Goal: Leave review/rating: Leave review/rating

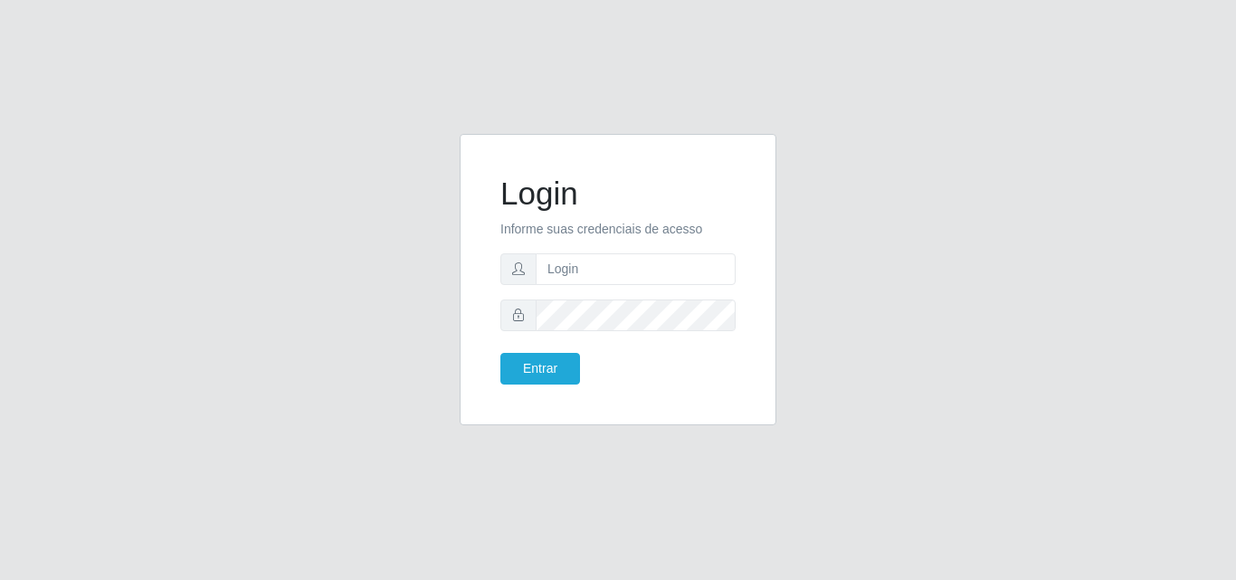
type input "vitoria@saullus"
click at [500, 353] on button "Entrar" at bounding box center [540, 369] width 80 height 32
click at [547, 375] on button "Entrar" at bounding box center [540, 369] width 80 height 32
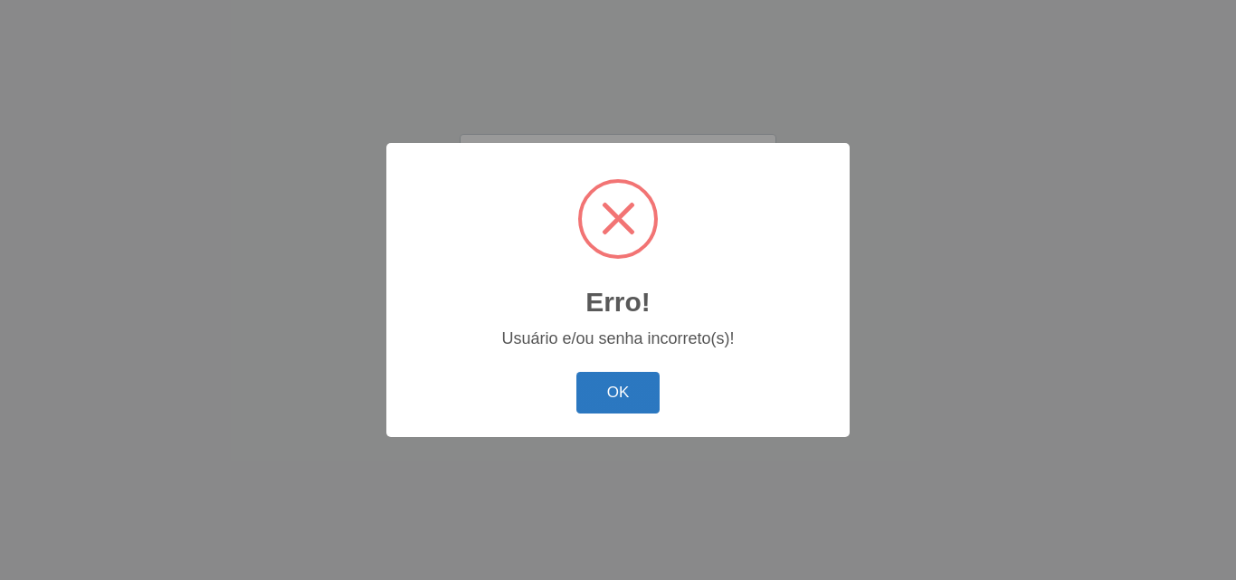
click at [604, 379] on button "OK" at bounding box center [618, 393] width 84 height 43
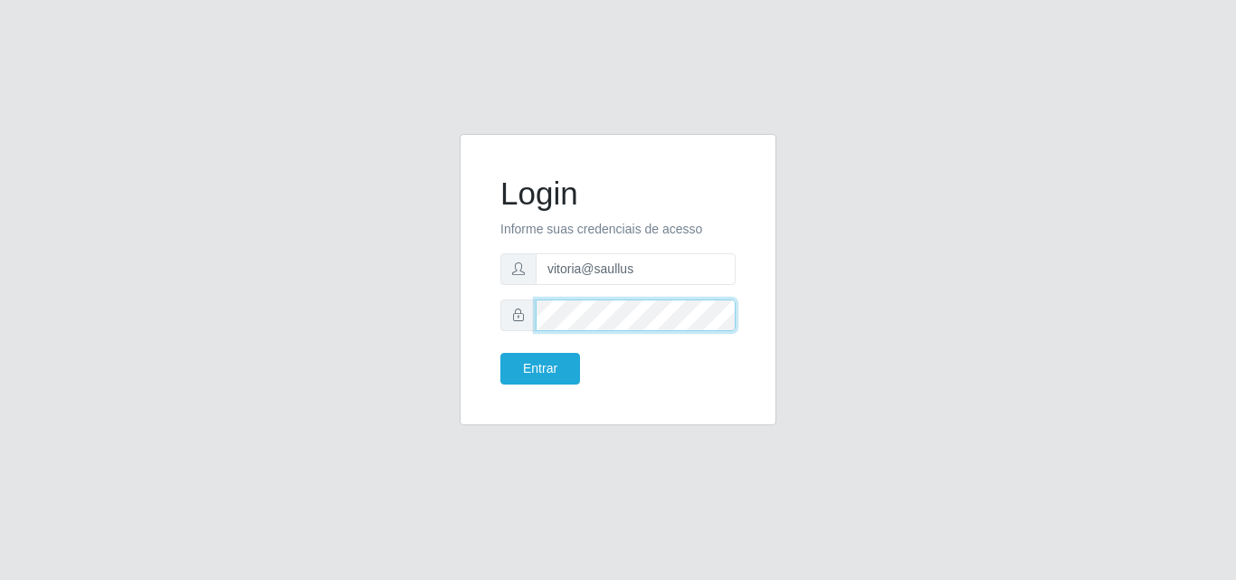
click at [397, 306] on div "Login Informe suas credenciais de acesso vitoria@saullus Entrar" at bounding box center [618, 290] width 1032 height 313
click at [500, 353] on button "Entrar" at bounding box center [540, 369] width 80 height 32
drag, startPoint x: 397, startPoint y: 306, endPoint x: 553, endPoint y: 346, distance: 160.7
click at [452, 319] on div "Login Informe suas credenciais de acesso vitoria@saullus Entrar" at bounding box center [618, 290] width 1032 height 313
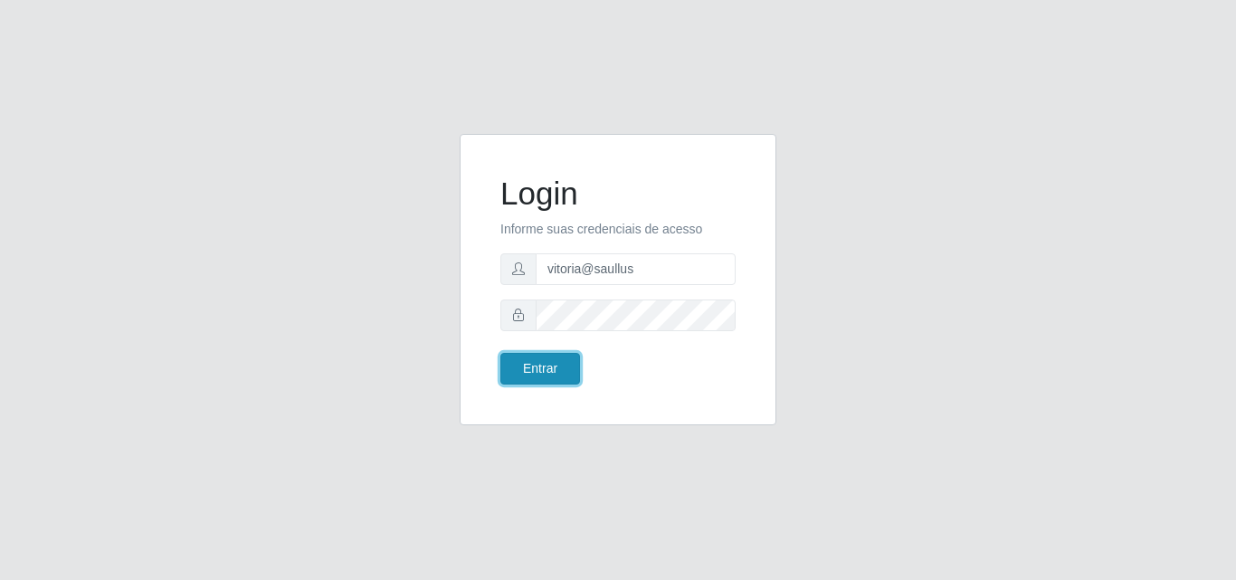
click at [556, 370] on button "Entrar" at bounding box center [540, 369] width 80 height 32
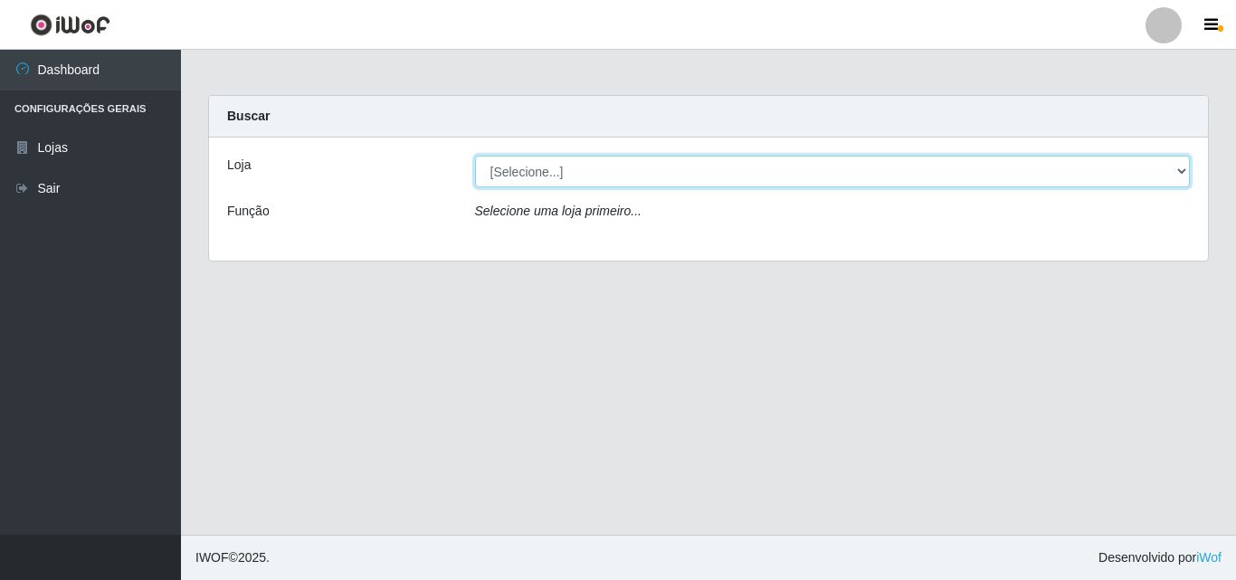
click at [650, 172] on select "[Selecione...] Saullus Supermercados" at bounding box center [833, 172] width 716 height 32
select select "423"
click at [475, 156] on select "[Selecione...] Saullus Supermercados" at bounding box center [833, 172] width 716 height 32
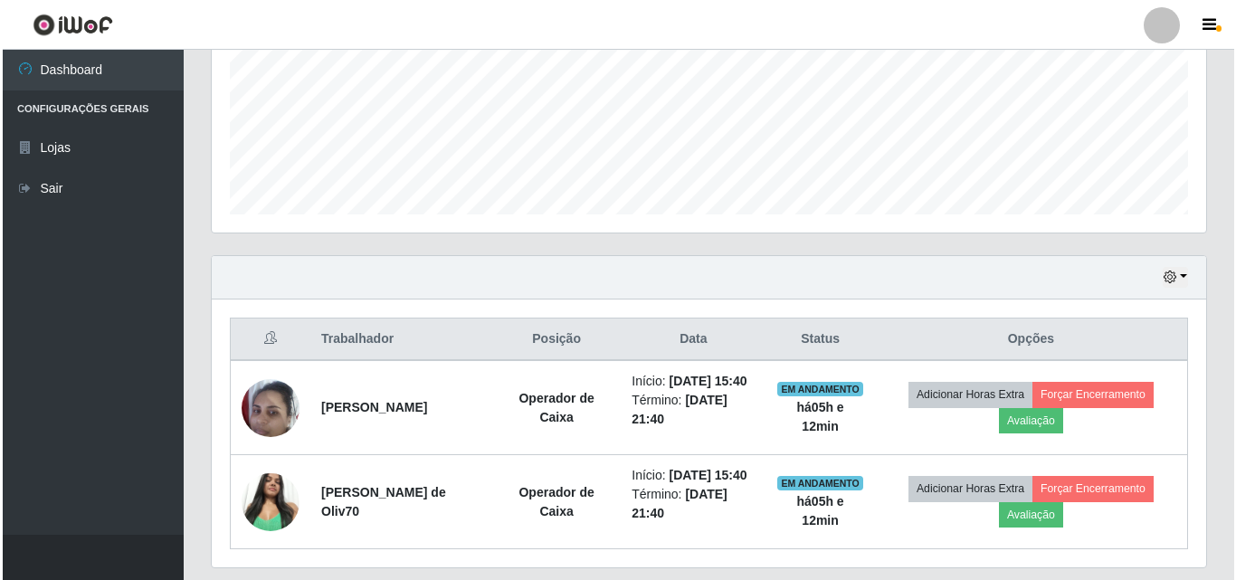
scroll to position [526, 0]
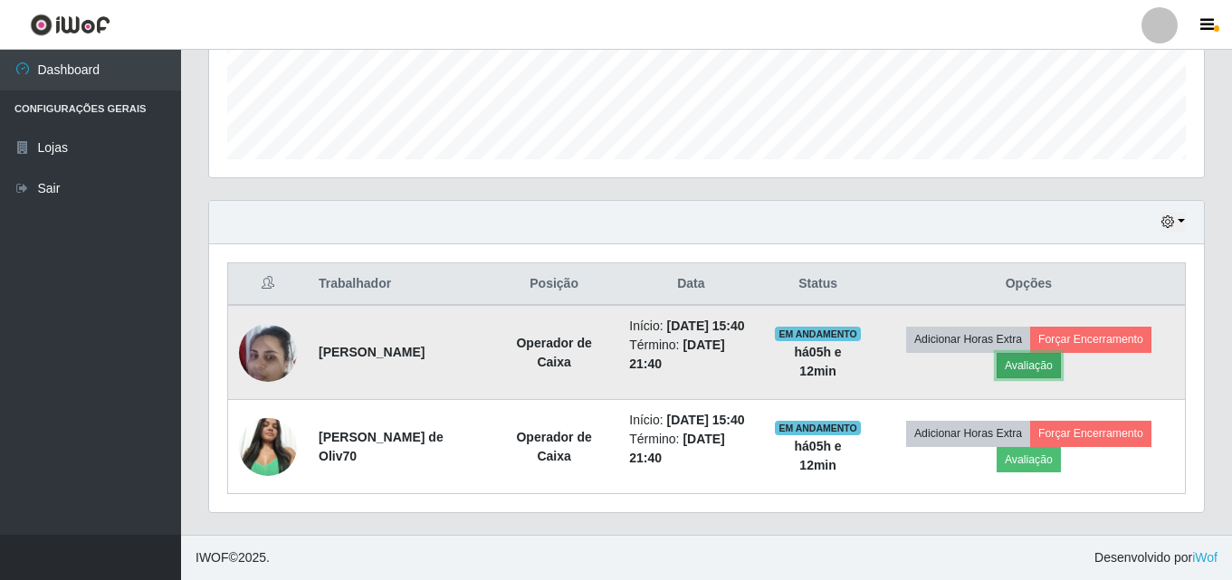
click at [1047, 353] on button "Avaliação" at bounding box center [1028, 365] width 64 height 25
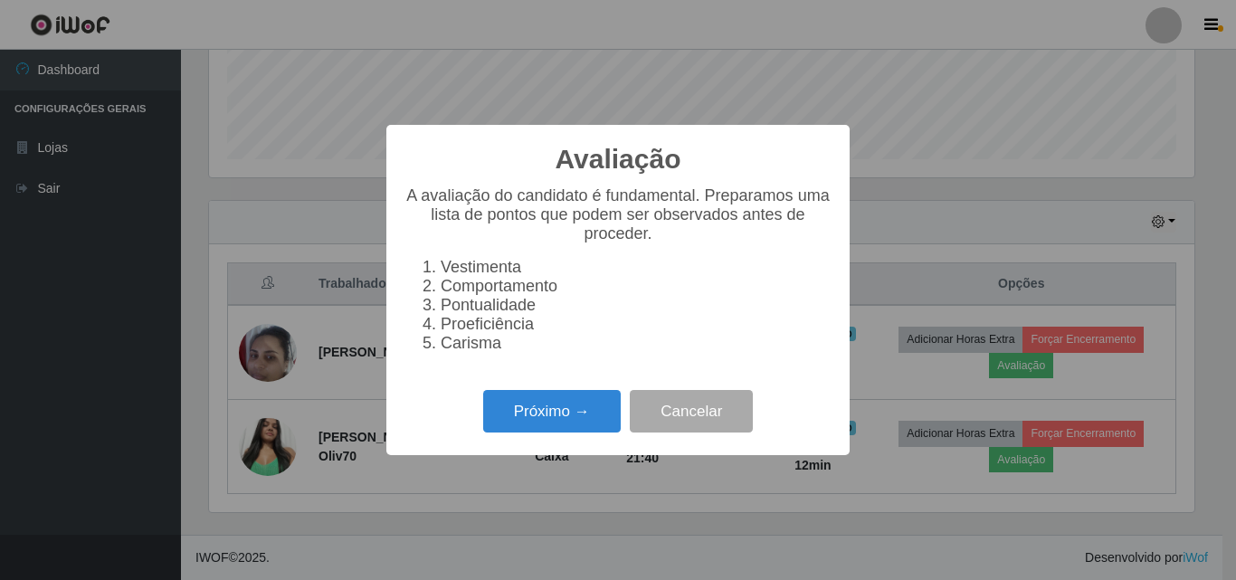
scroll to position [376, 986]
click at [481, 427] on div "Próximo → Cancelar" at bounding box center [618, 412] width 427 height 52
click at [510, 414] on button "Próximo →" at bounding box center [552, 411] width 138 height 43
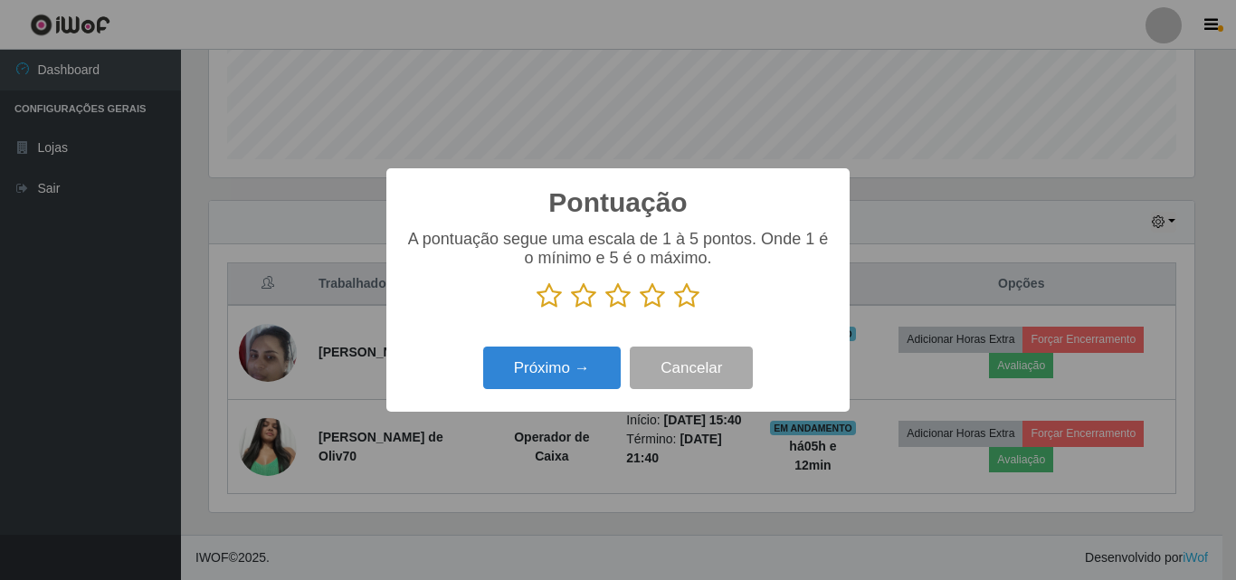
scroll to position [904634, 904024]
click at [674, 300] on icon at bounding box center [686, 295] width 25 height 27
click at [674, 310] on input "radio" at bounding box center [674, 310] width 0 height 0
click at [674, 300] on icon at bounding box center [686, 295] width 25 height 27
click at [674, 310] on input "radio" at bounding box center [674, 310] width 0 height 0
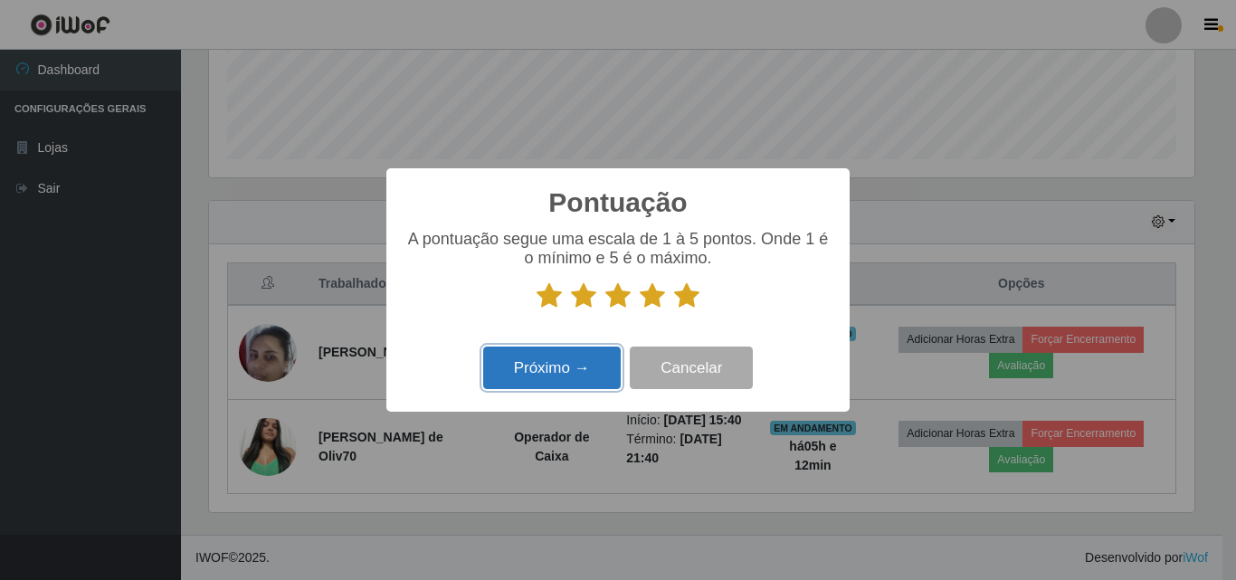
click at [549, 357] on button "Próximo →" at bounding box center [552, 368] width 138 height 43
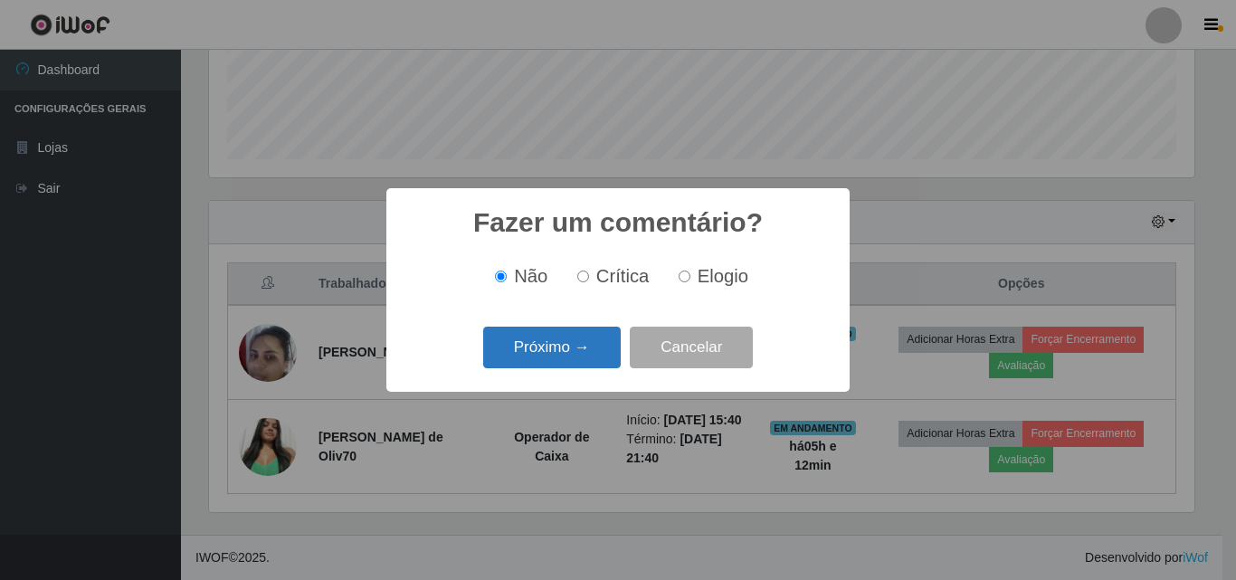
click at [571, 336] on button "Próximo →" at bounding box center [552, 348] width 138 height 43
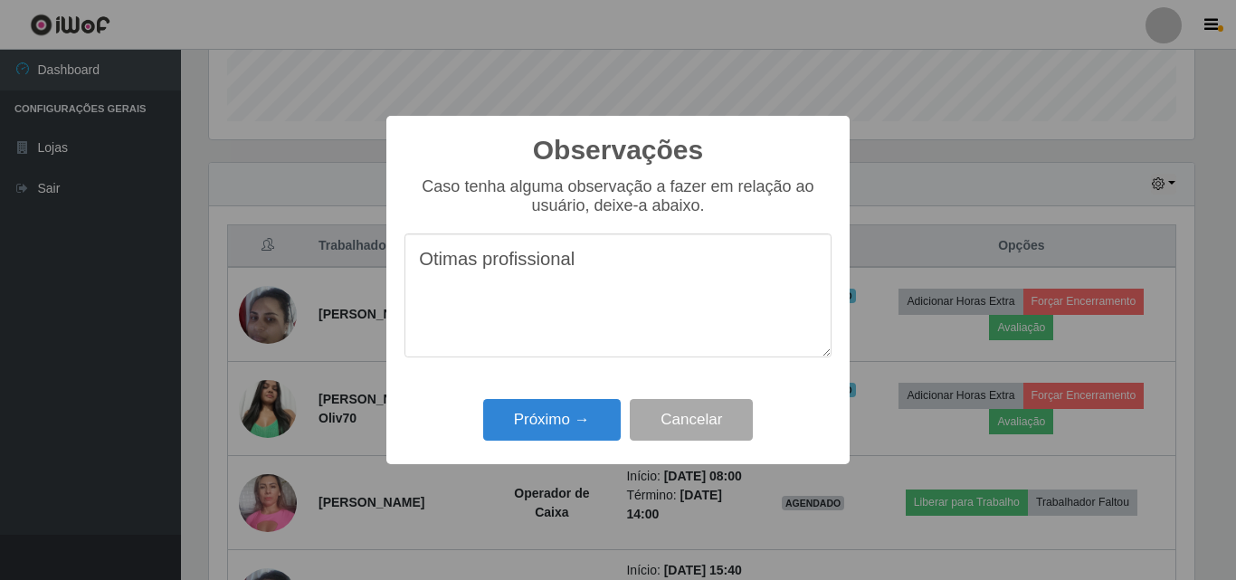
drag, startPoint x: 595, startPoint y: 272, endPoint x: 514, endPoint y: 274, distance: 80.6
click at [514, 274] on textarea "Otimas profissional" at bounding box center [618, 295] width 427 height 124
click at [478, 263] on textarea "Otimas profissional" at bounding box center [618, 295] width 427 height 124
drag, startPoint x: 582, startPoint y: 273, endPoint x: 410, endPoint y: 281, distance: 172.1
click at [410, 281] on textarea "Otima profissional" at bounding box center [618, 295] width 427 height 124
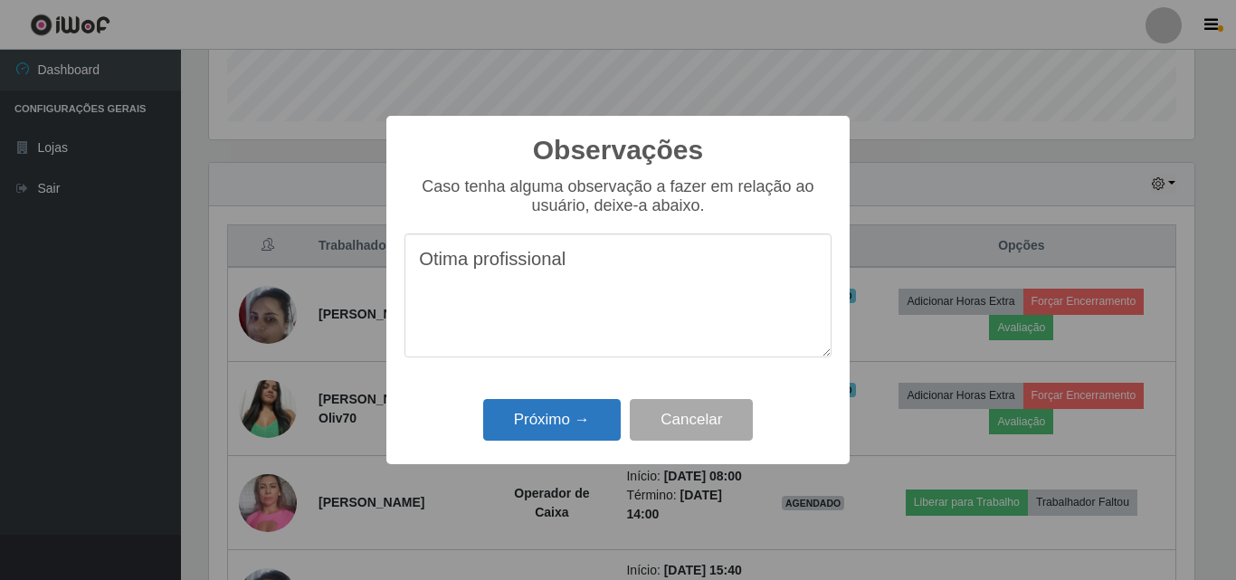
type textarea "Otima profissional"
click at [605, 433] on button "Próximo →" at bounding box center [552, 420] width 138 height 43
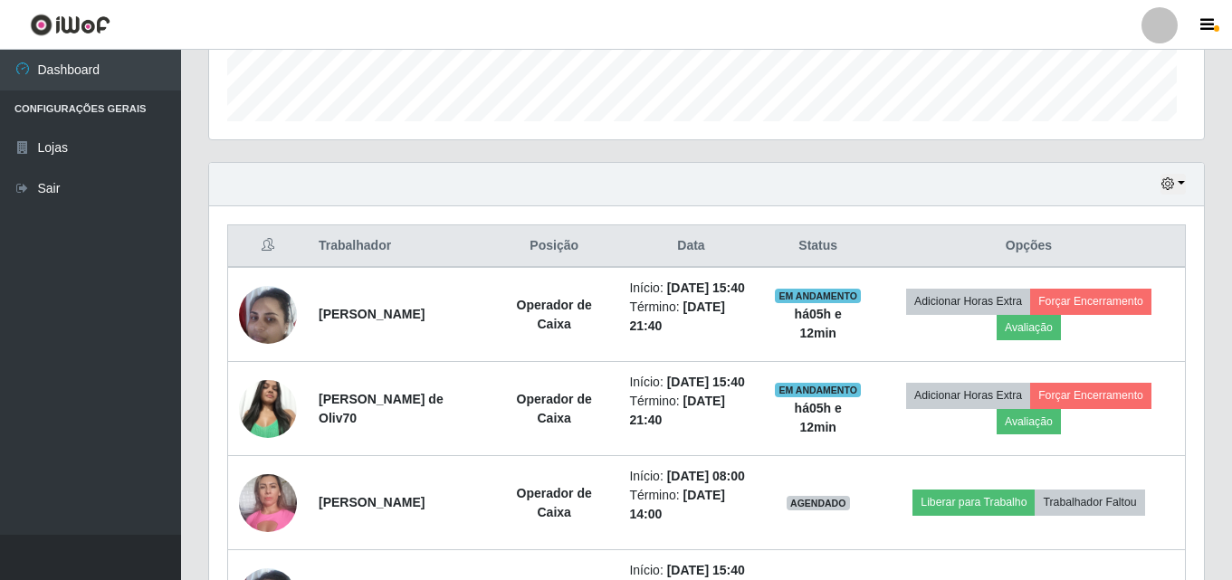
scroll to position [376, 995]
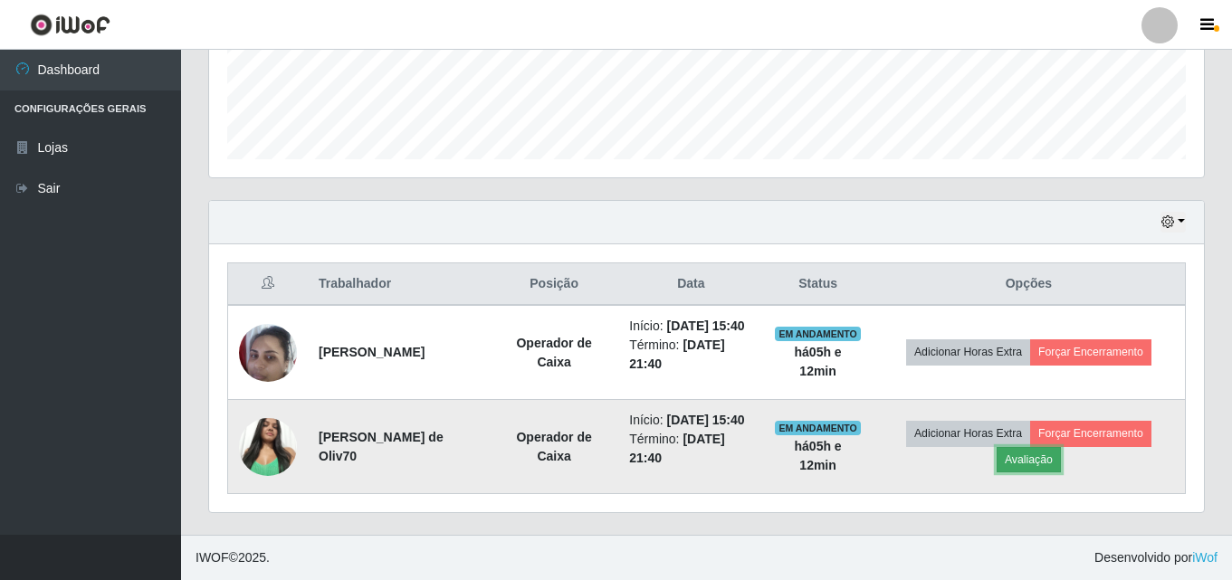
click at [1059, 447] on button "Avaliação" at bounding box center [1028, 459] width 64 height 25
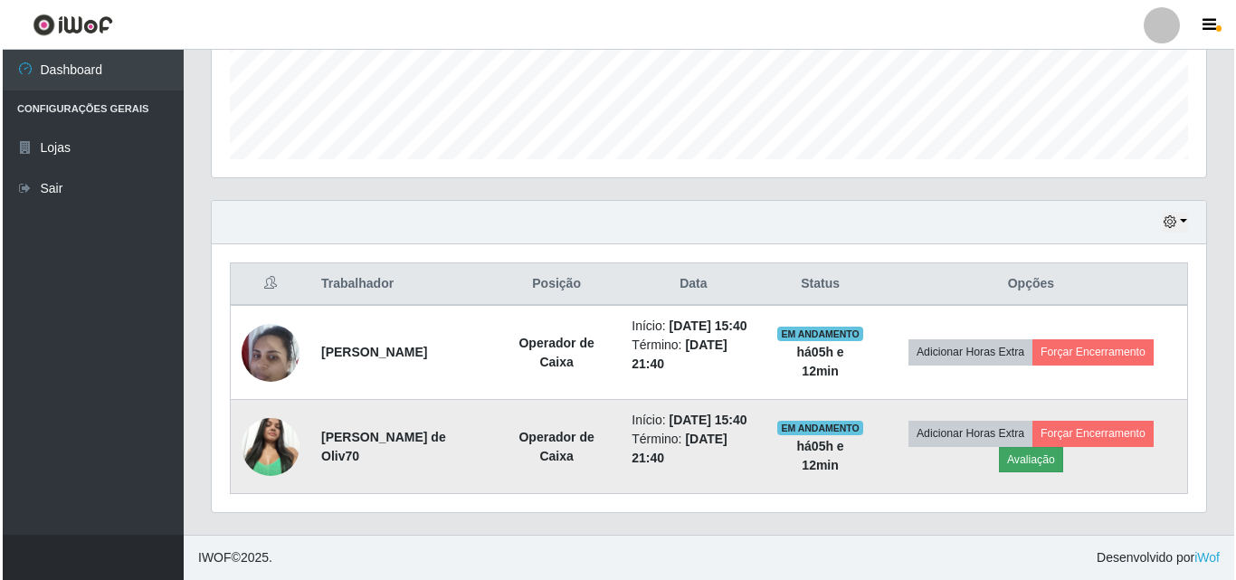
scroll to position [376, 986]
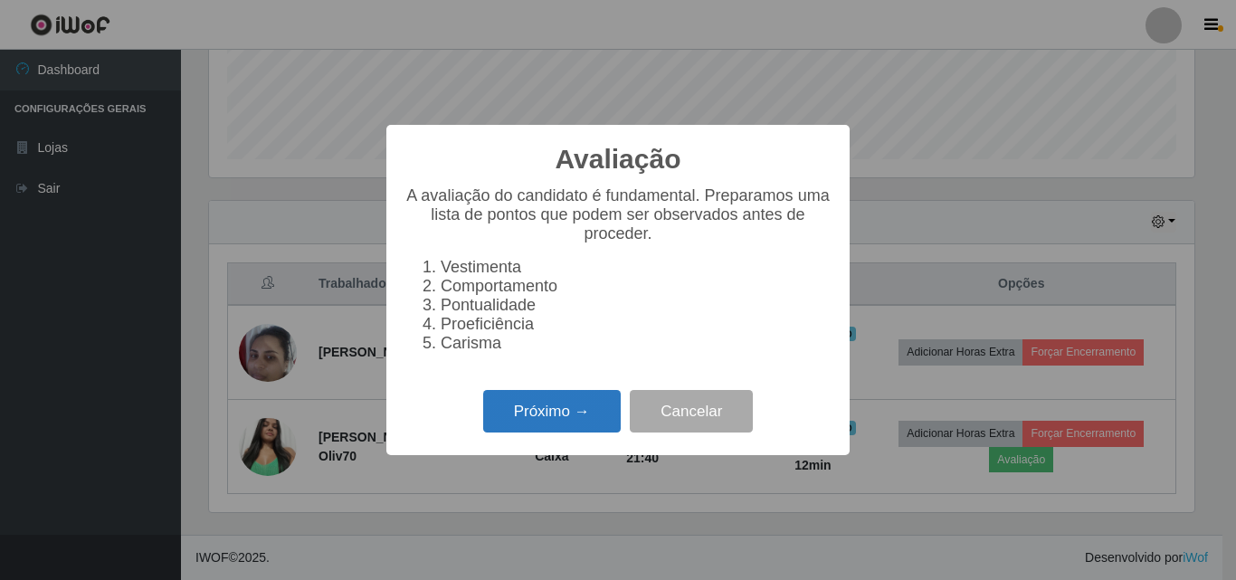
click at [504, 416] on button "Próximo →" at bounding box center [552, 411] width 138 height 43
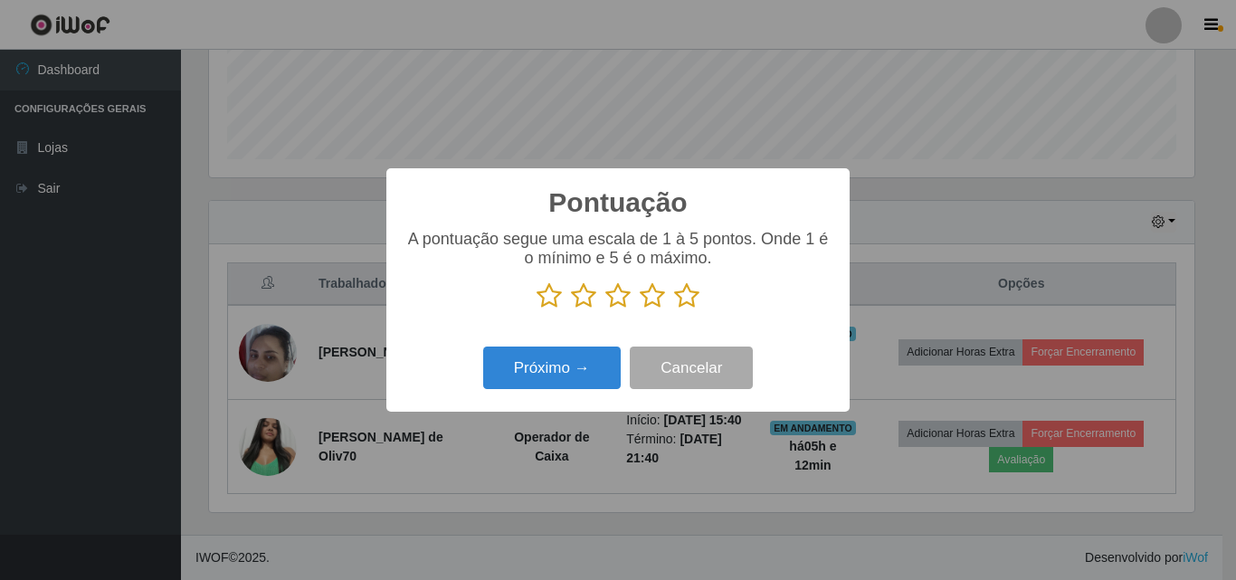
click at [685, 302] on icon at bounding box center [686, 295] width 25 height 27
click at [674, 310] on input "radio" at bounding box center [674, 310] width 0 height 0
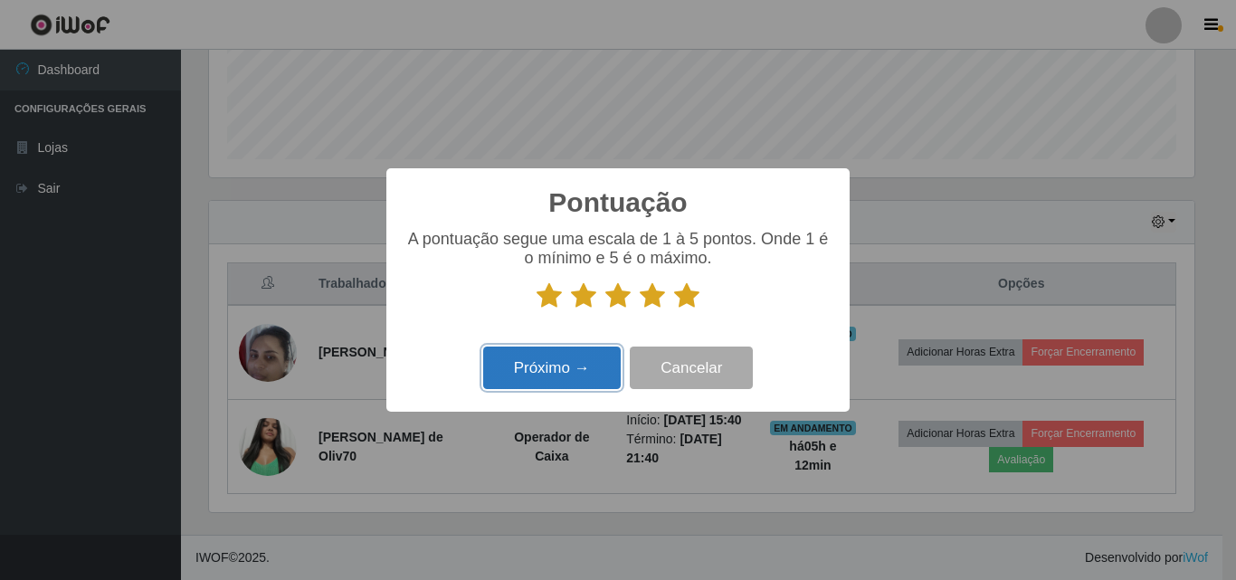
click at [583, 368] on button "Próximo →" at bounding box center [552, 368] width 138 height 43
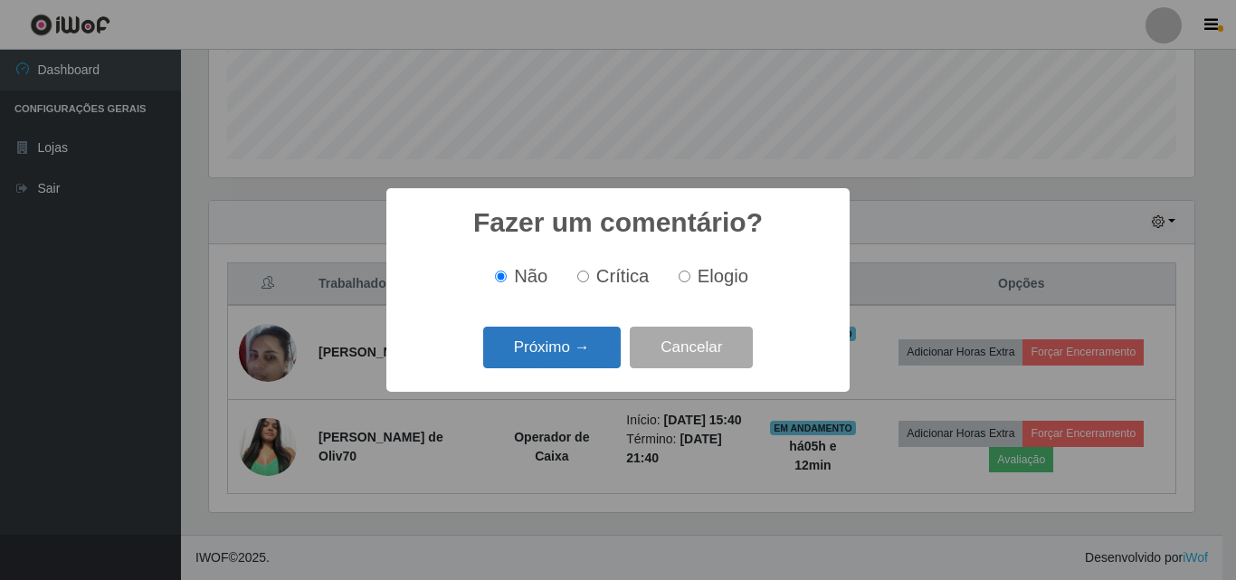
click at [576, 349] on button "Próximo →" at bounding box center [552, 348] width 138 height 43
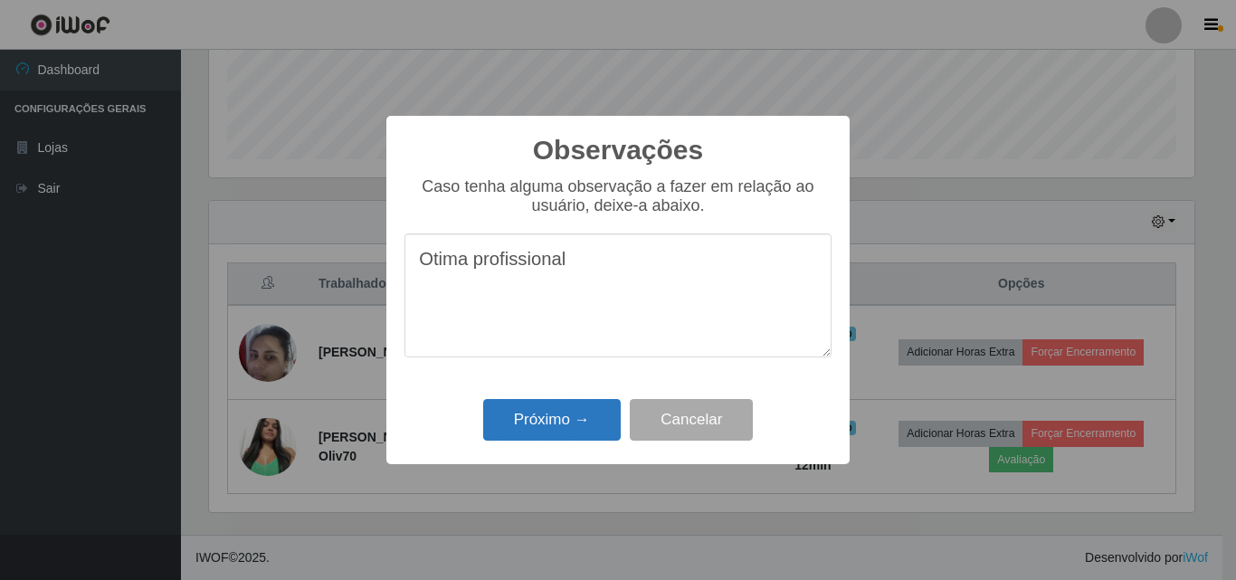
type textarea "Otima profissional"
click at [555, 412] on button "Próximo →" at bounding box center [552, 420] width 138 height 43
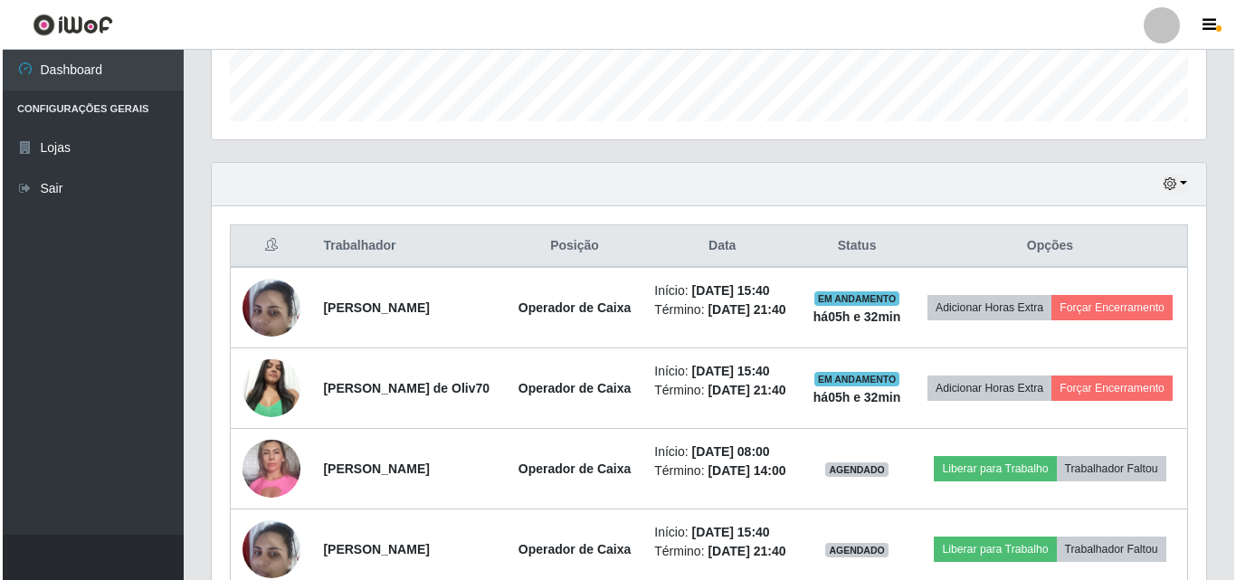
scroll to position [488, 0]
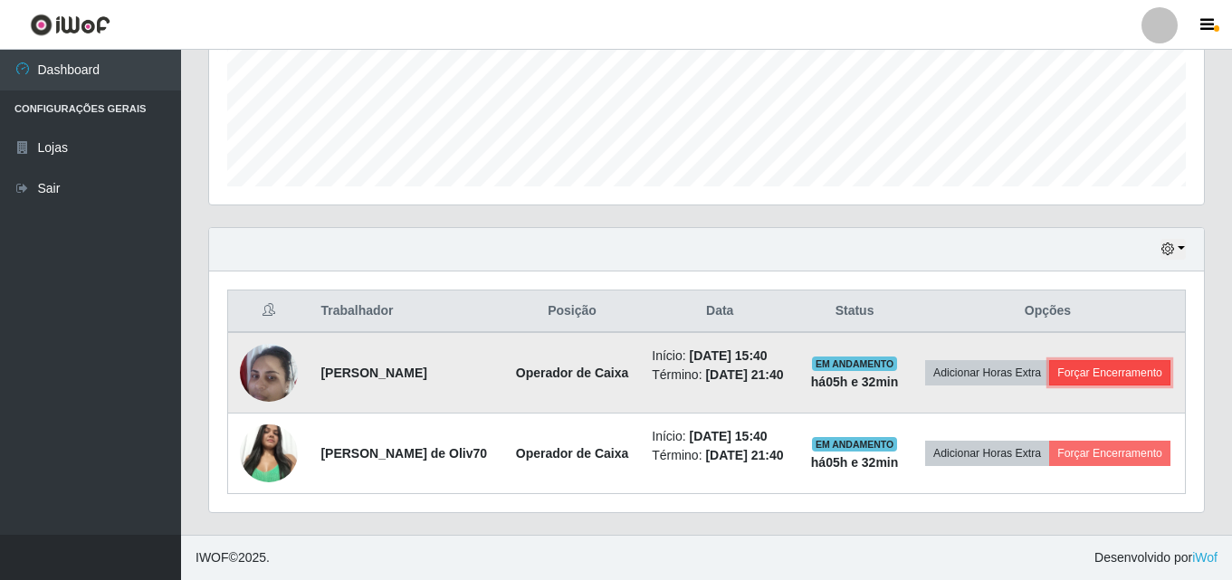
click at [1049, 369] on button "Forçar Encerramento" at bounding box center [1109, 372] width 121 height 25
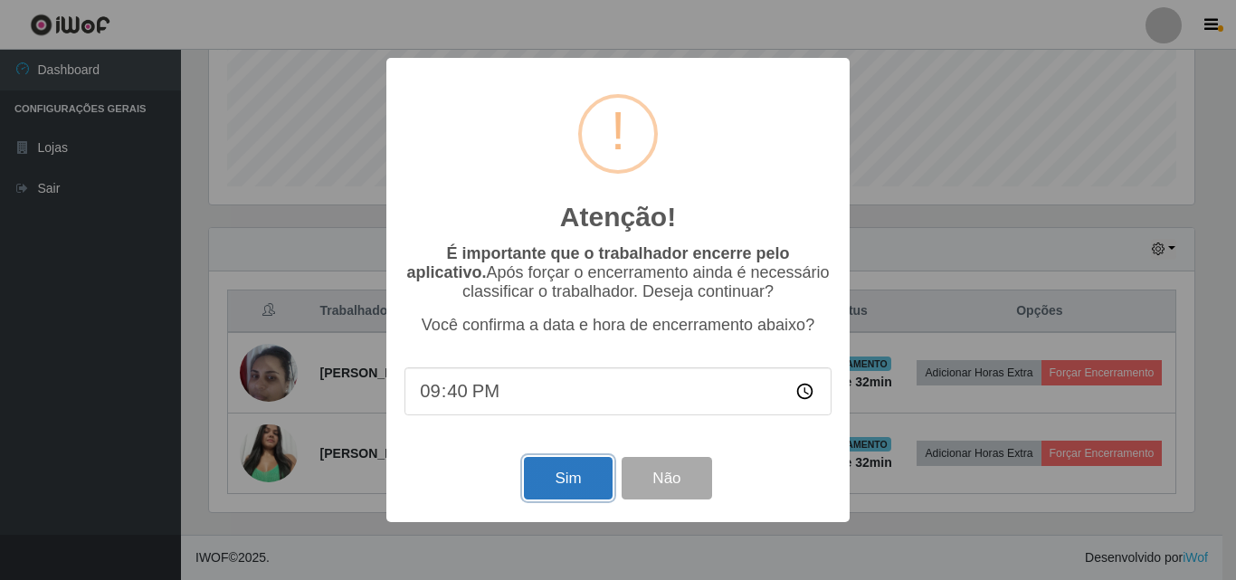
click at [570, 492] on button "Sim" at bounding box center [568, 478] width 88 height 43
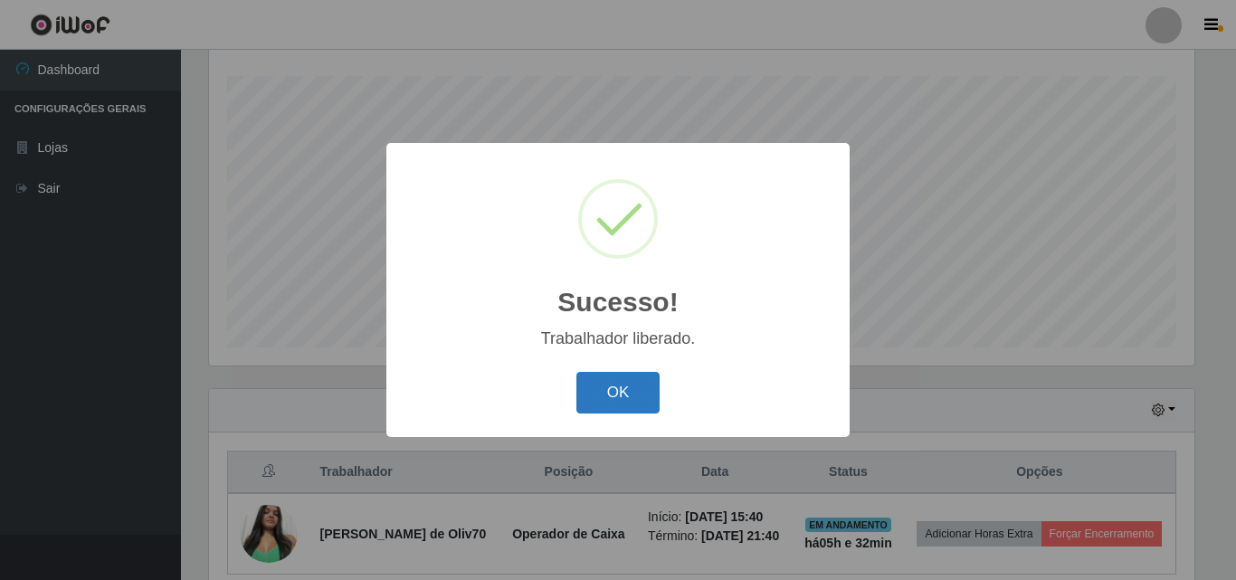
click at [605, 374] on button "OK" at bounding box center [618, 393] width 84 height 43
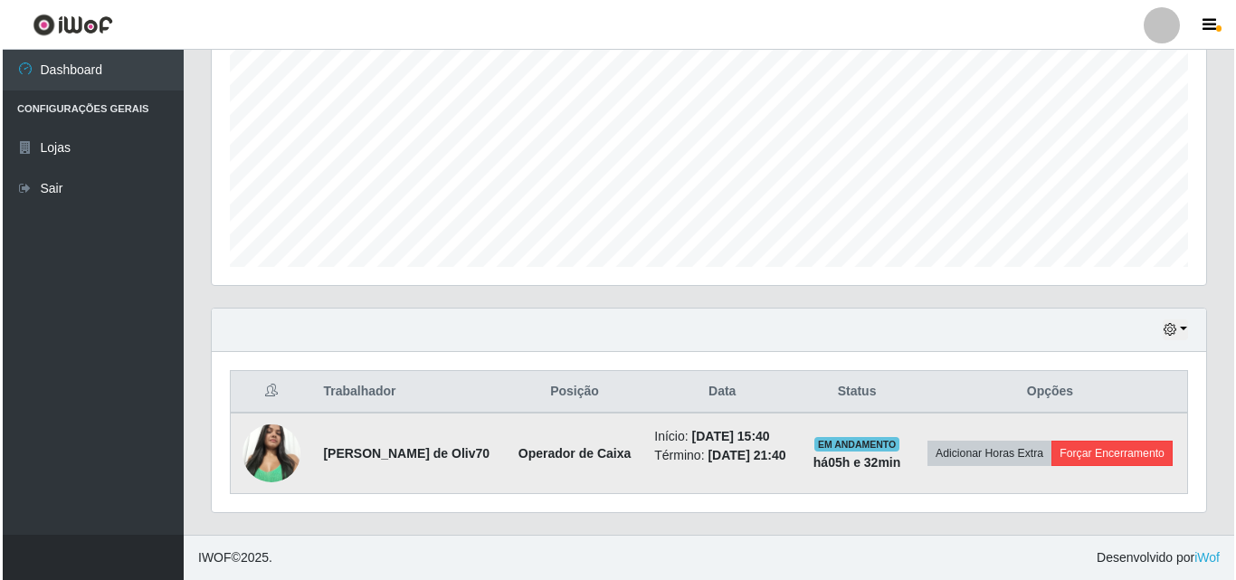
scroll to position [394, 0]
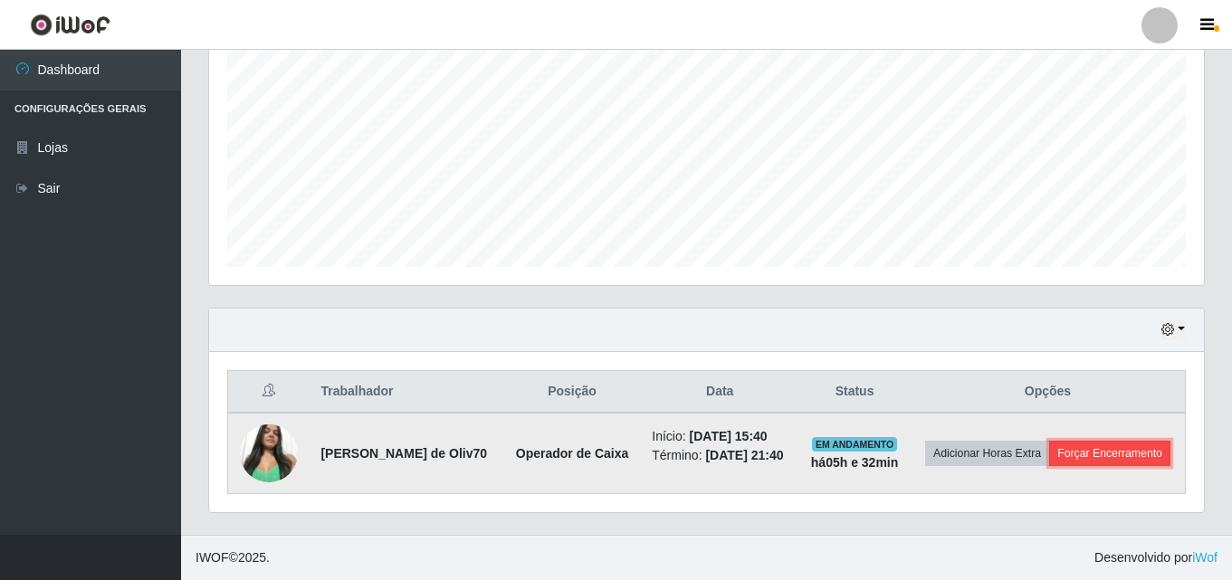
click at [1049, 466] on button "Forçar Encerramento" at bounding box center [1109, 453] width 121 height 25
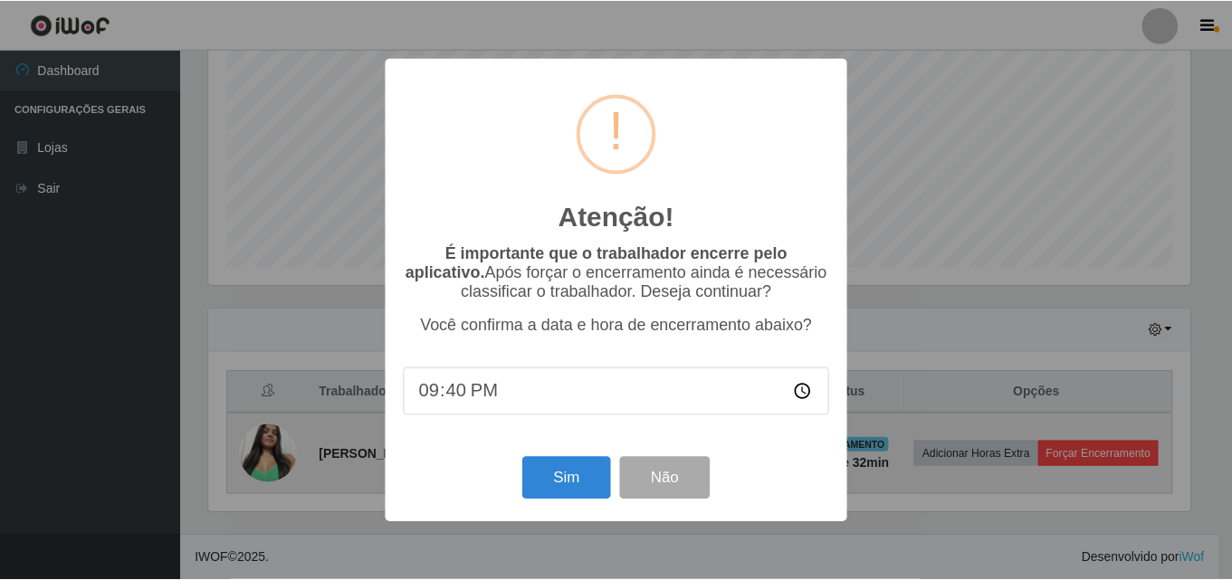
scroll to position [376, 986]
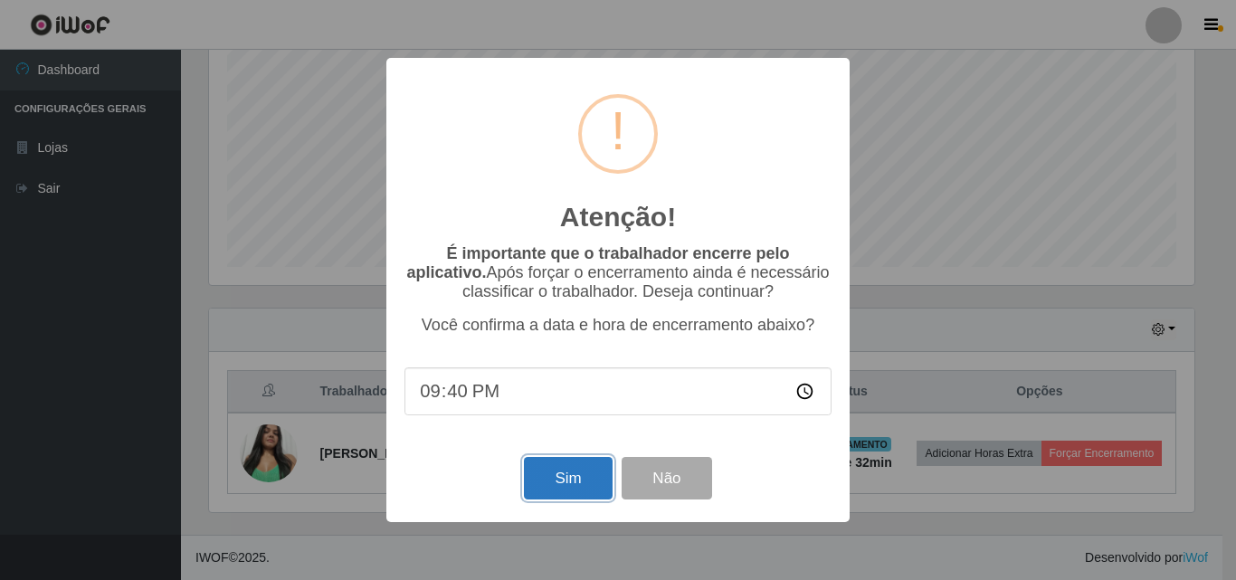
click at [567, 465] on button "Sim" at bounding box center [568, 478] width 88 height 43
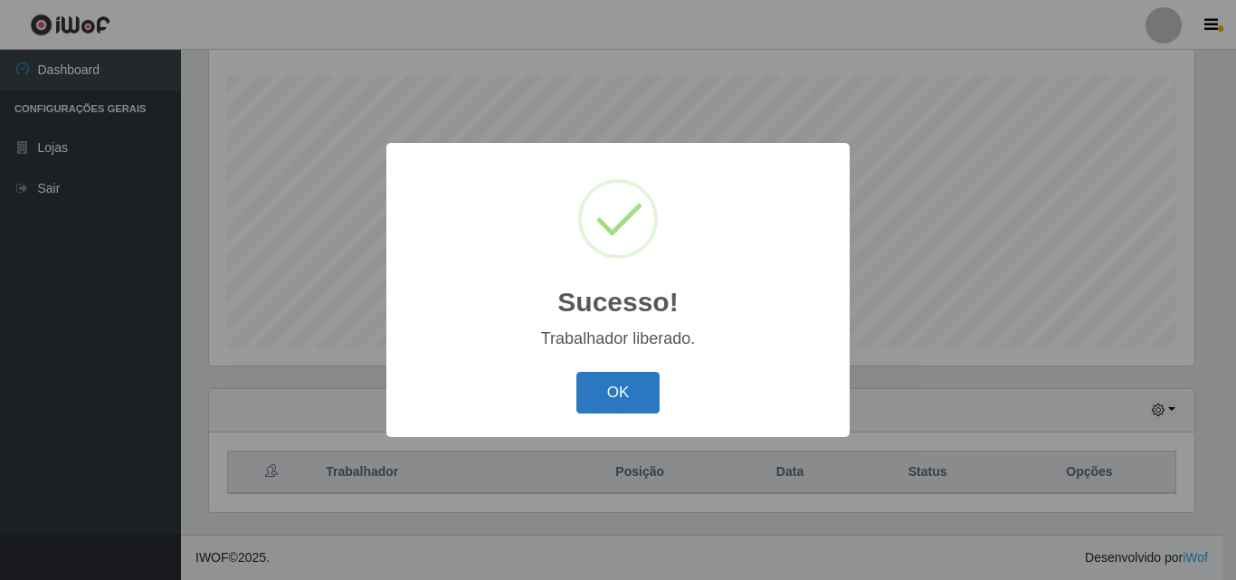
click at [608, 399] on button "OK" at bounding box center [618, 393] width 84 height 43
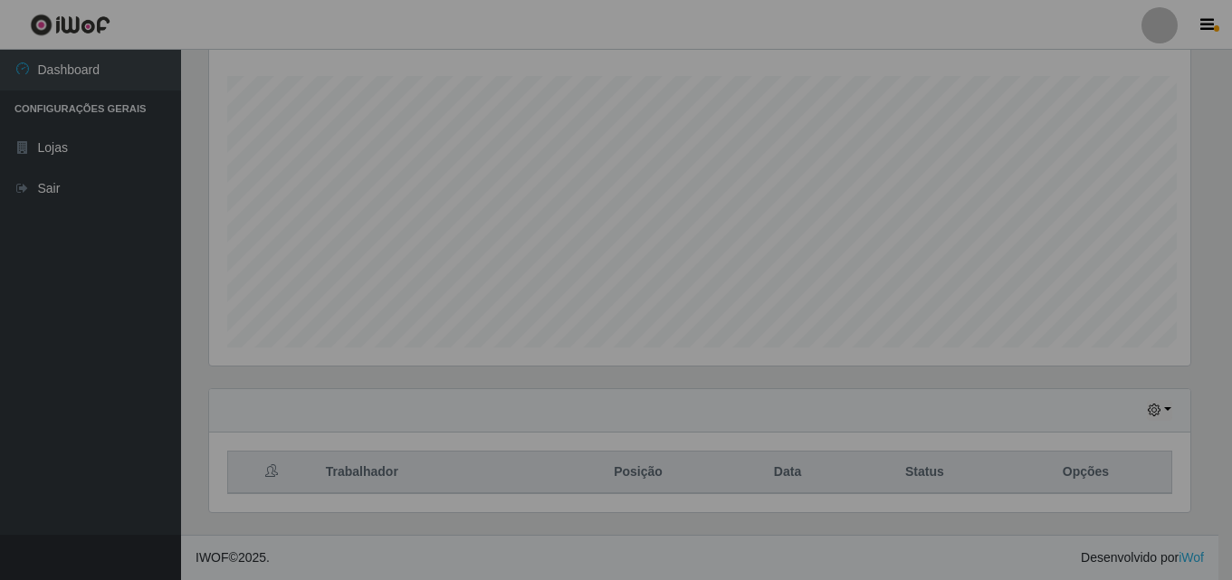
scroll to position [376, 995]
